Goal: Task Accomplishment & Management: Manage account settings

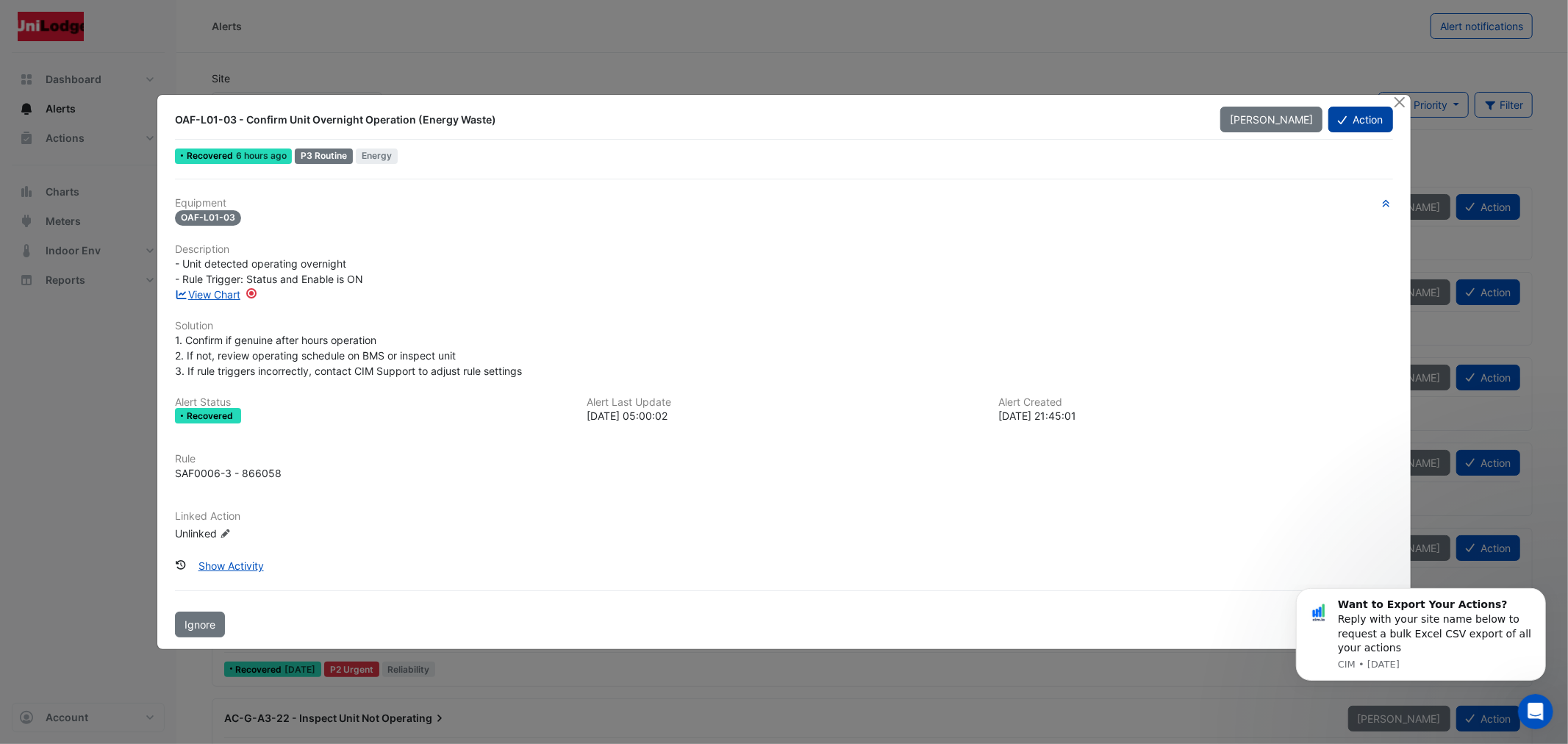
click at [1387, 111] on button "Action" at bounding box center [1361, 119] width 64 height 26
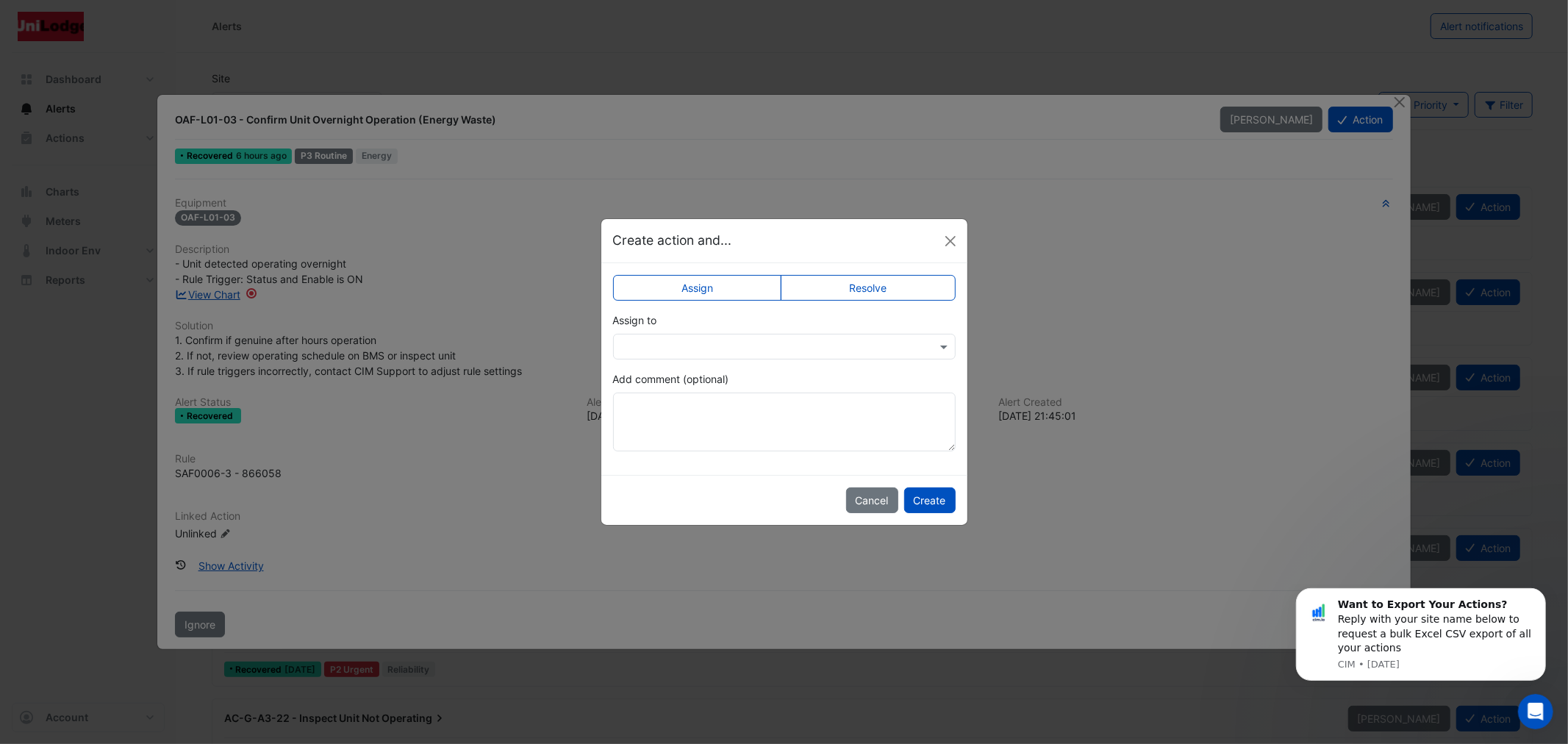
click at [886, 277] on label "Resolve" at bounding box center [868, 288] width 175 height 26
click at [922, 503] on button "Create" at bounding box center [930, 501] width 51 height 26
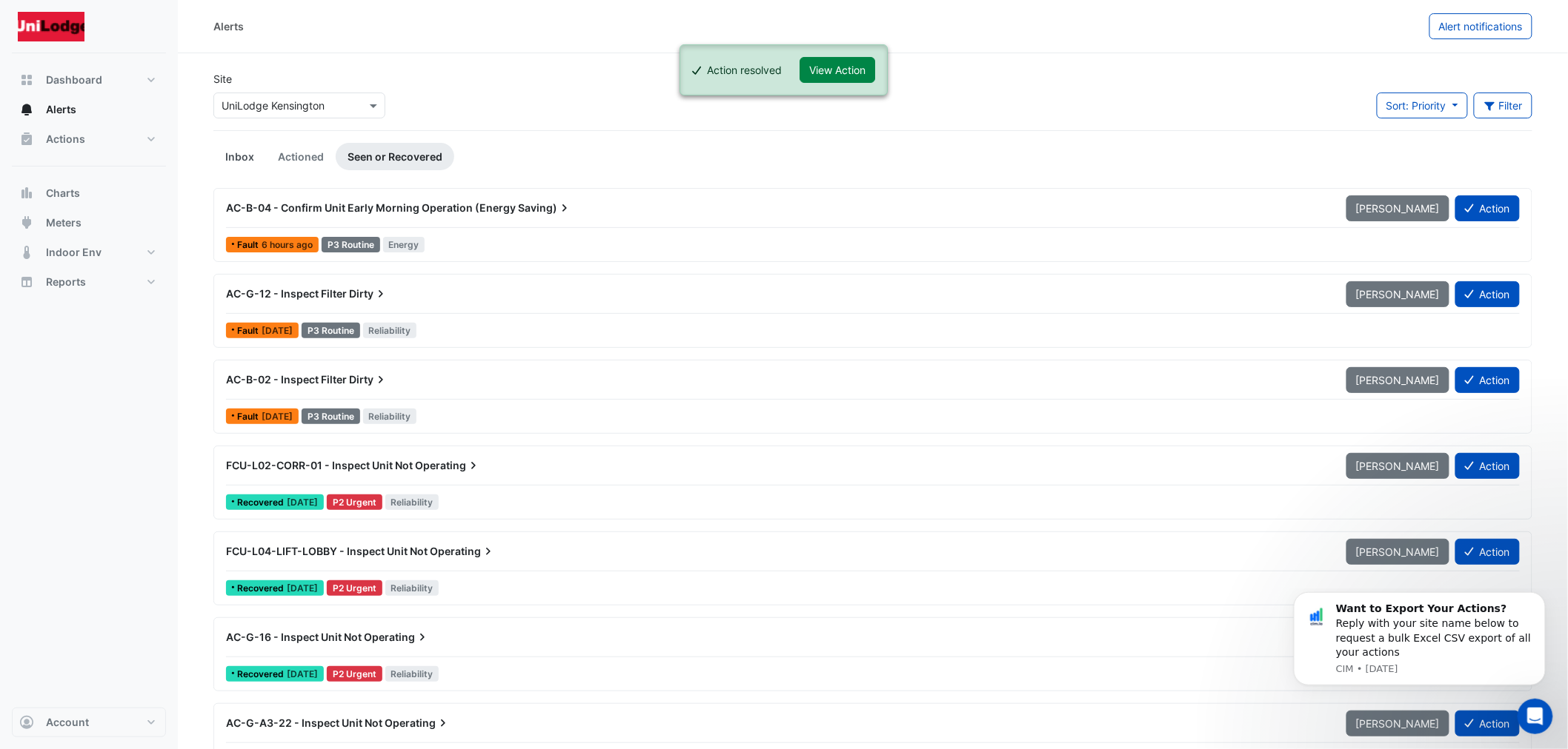
click at [249, 148] on link "Inbox" at bounding box center [239, 157] width 53 height 28
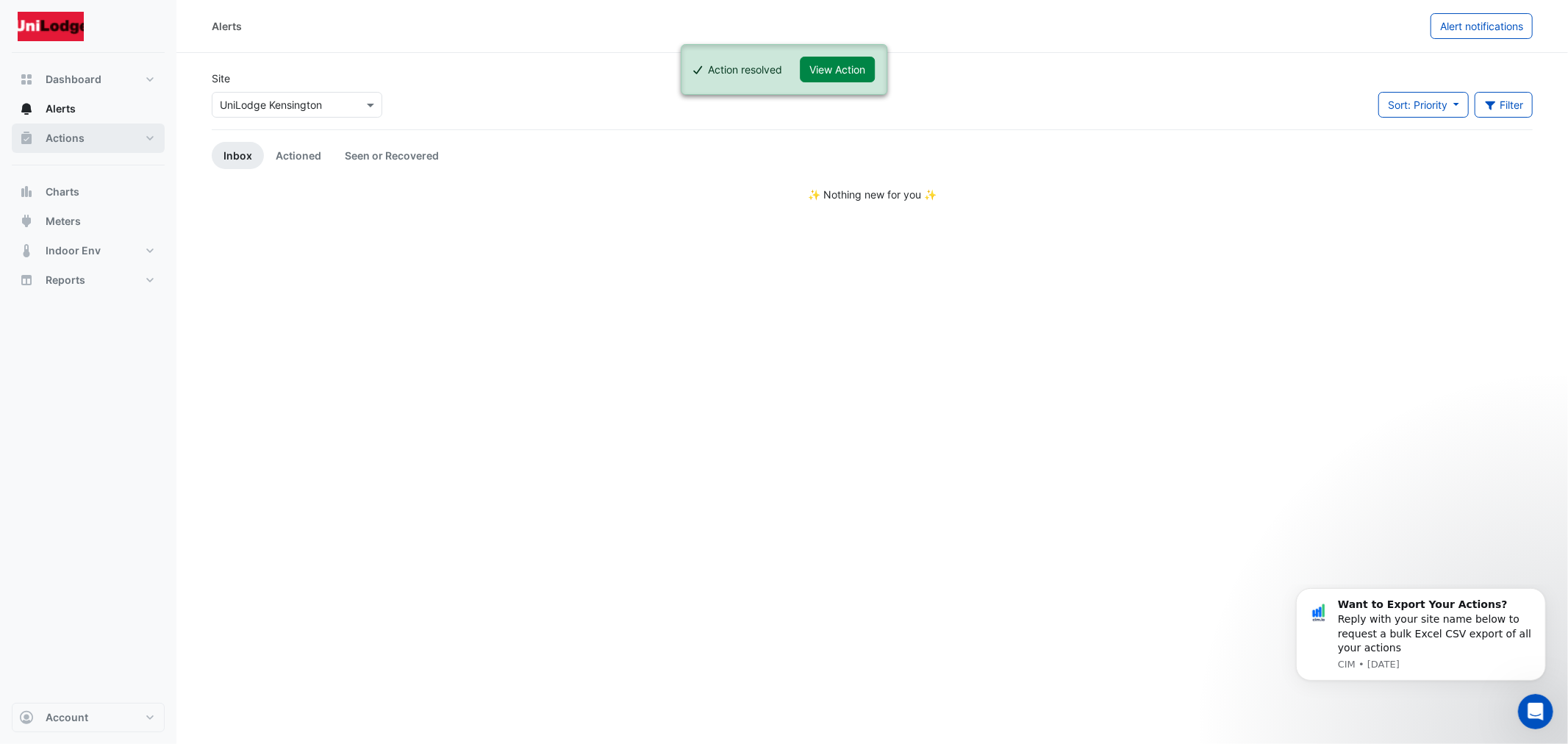
click at [69, 143] on span "Actions" at bounding box center [64, 138] width 39 height 15
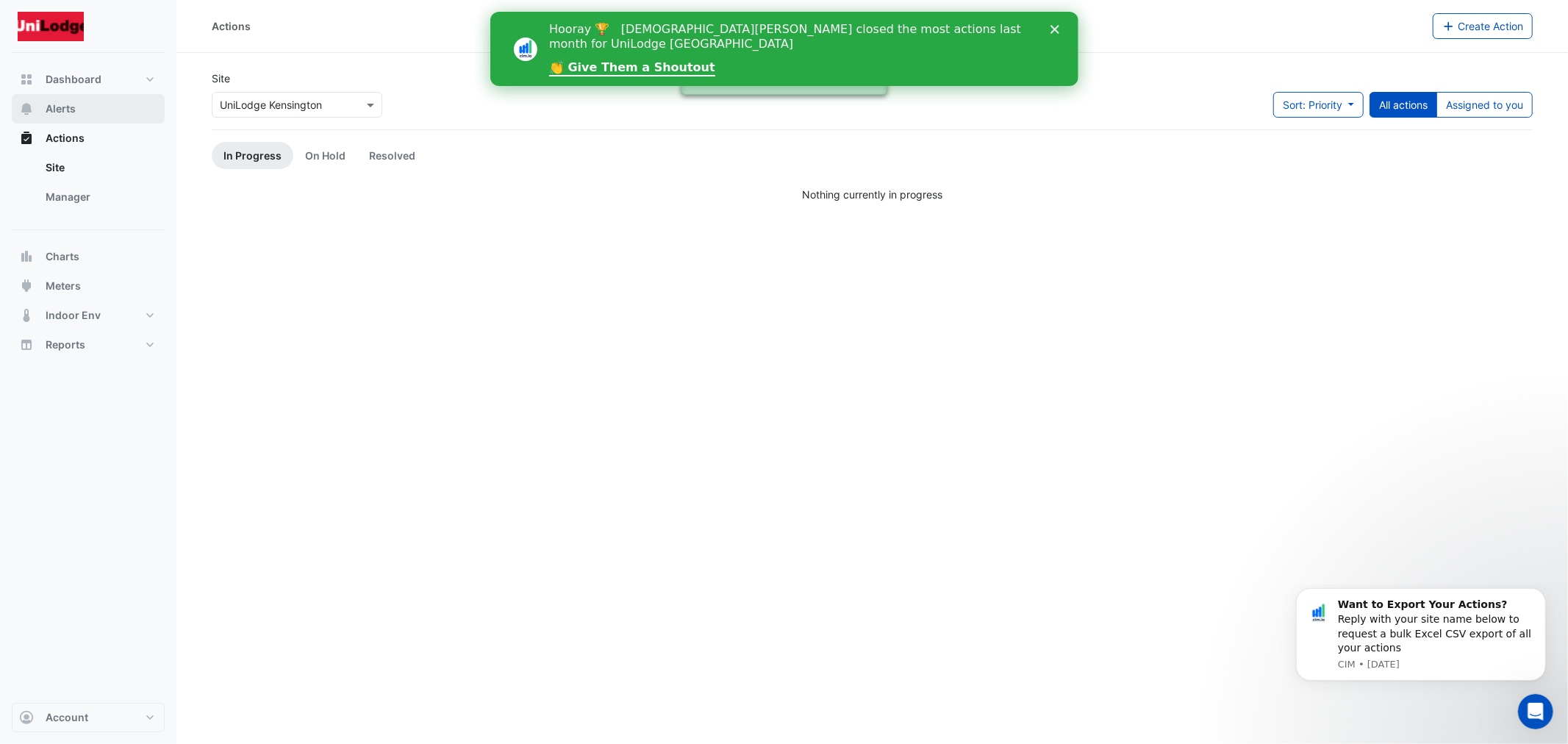
click at [74, 111] on span "Alerts" at bounding box center [60, 108] width 30 height 15
